Goal: Task Accomplishment & Management: Manage account settings

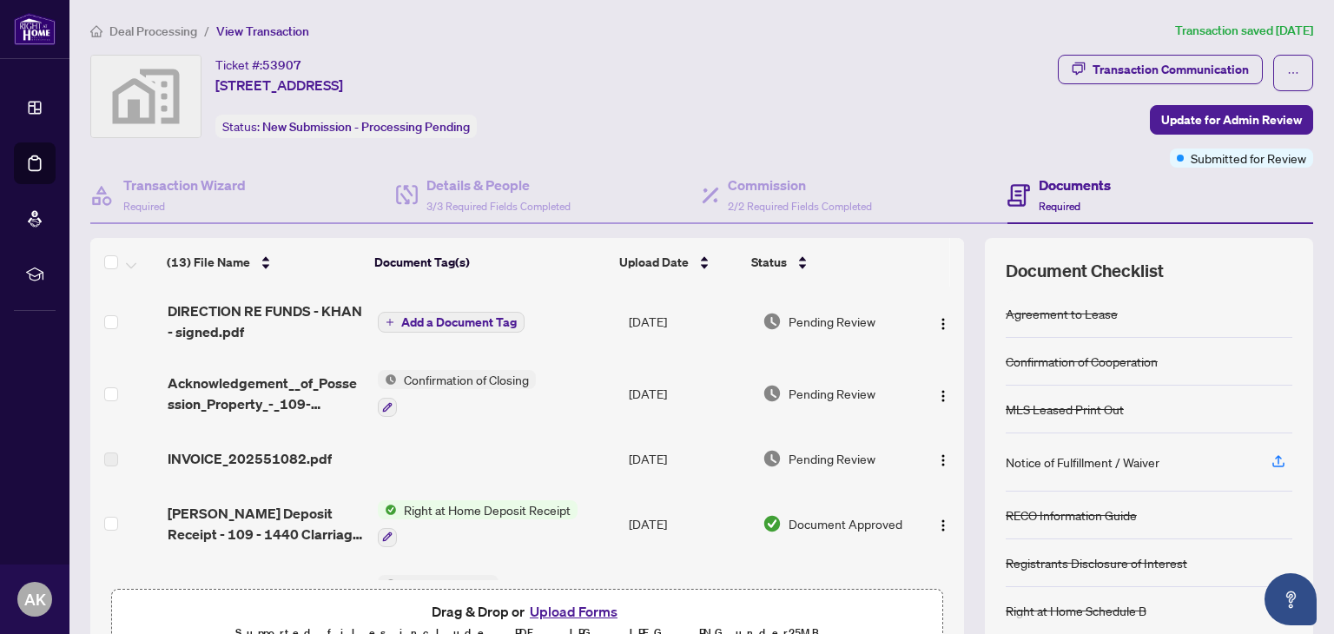
click at [1202, 67] on div "Transaction Communication" at bounding box center [1171, 70] width 156 height 28
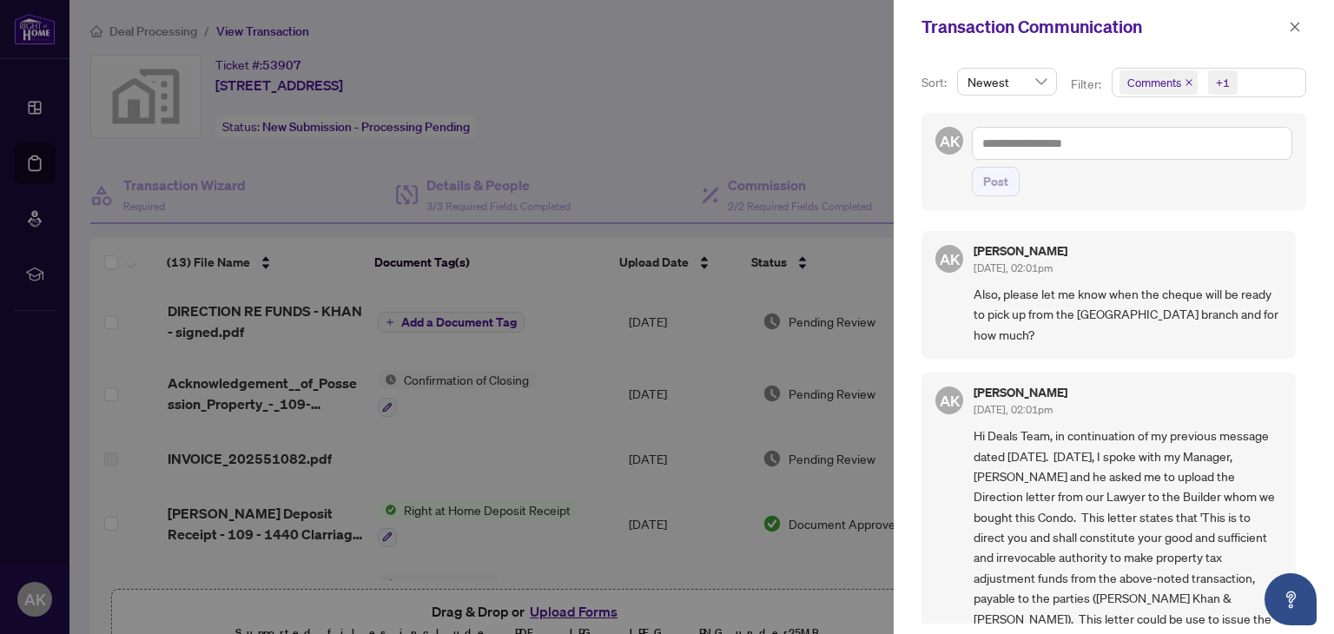
click at [1295, 30] on icon "close" at bounding box center [1295, 27] width 12 height 12
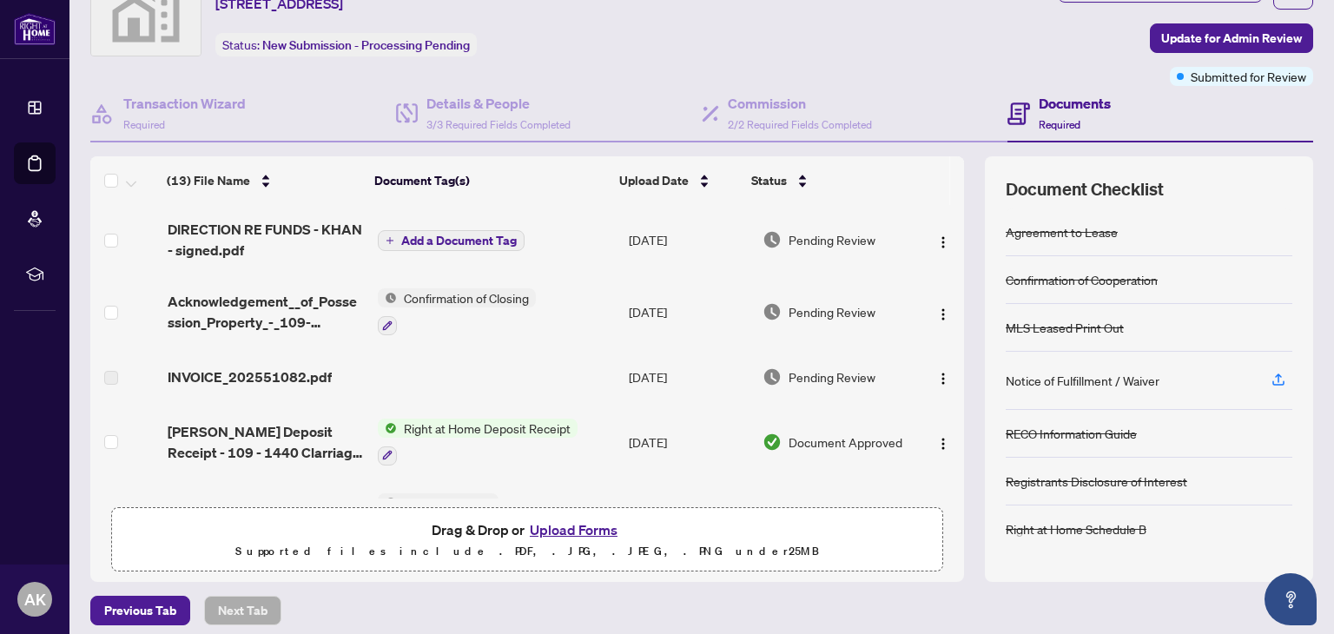
scroll to position [91, 0]
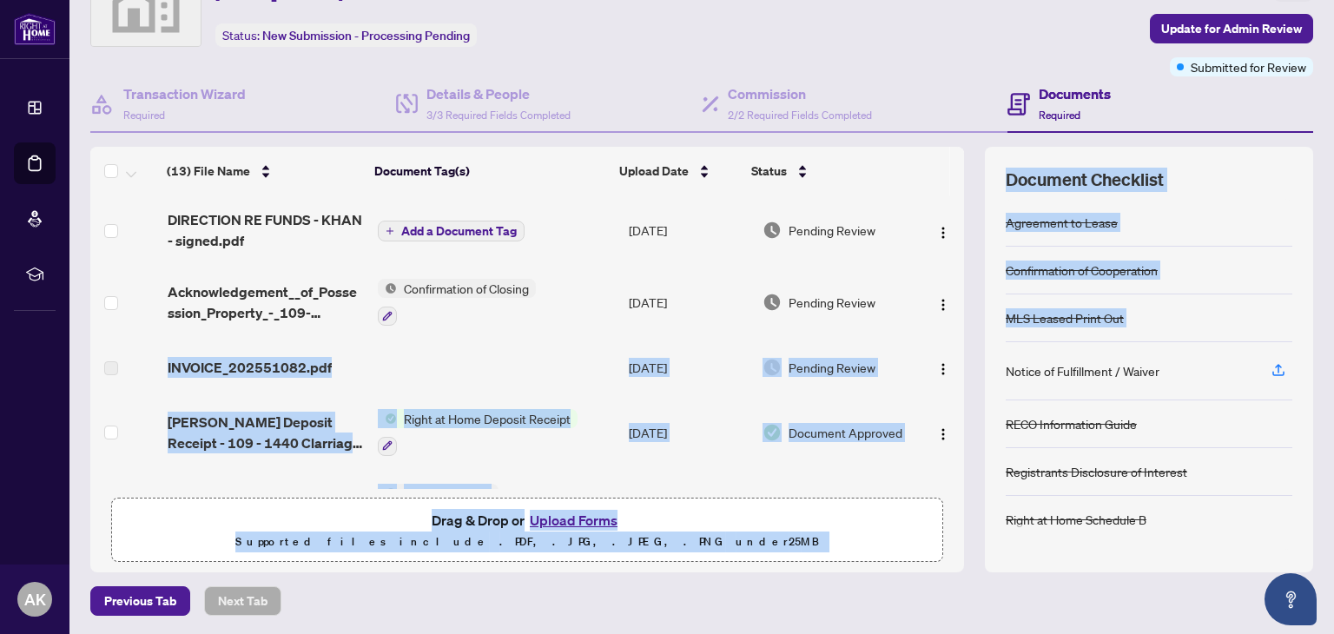
drag, startPoint x: 938, startPoint y: 268, endPoint x: 992, endPoint y: 384, distance: 127.4
click at [992, 384] on div "(13) File Name Document Tag(s) Upload Date Status (13) File Name Document Tag(s…" at bounding box center [701, 360] width 1223 height 426
